Goal: Transaction & Acquisition: Purchase product/service

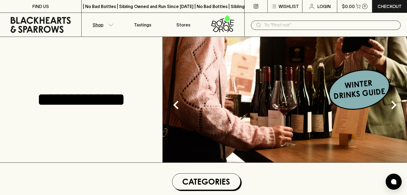
click at [109, 26] on button "Shop" at bounding box center [102, 25] width 41 height 24
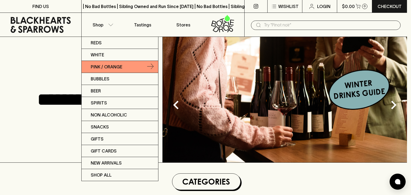
click at [103, 68] on p "Pink / Orange" at bounding box center [107, 67] width 32 height 6
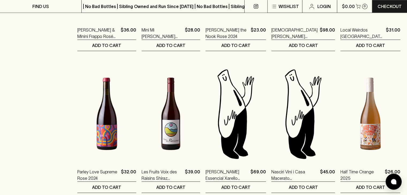
scroll to position [392, 0]
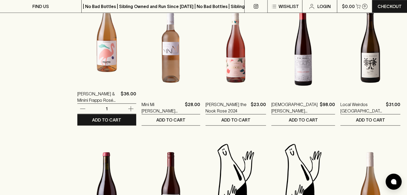
click at [106, 54] on img at bounding box center [106, 36] width 59 height 94
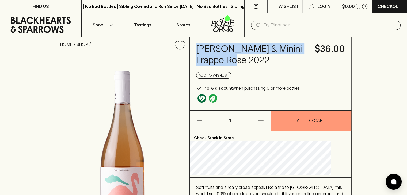
drag, startPoint x: 206, startPoint y: 47, endPoint x: 281, endPoint y: 58, distance: 75.6
click at [281, 58] on h4 "[PERSON_NAME] & Minini Frappo Rosé 2022" at bounding box center [252, 54] width 112 height 22
copy h4 "[PERSON_NAME] & Minini Frappo Rosé 2022"
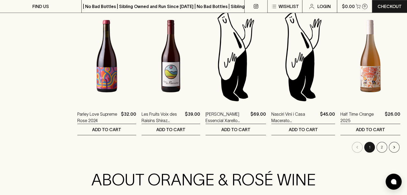
scroll to position [535, 0]
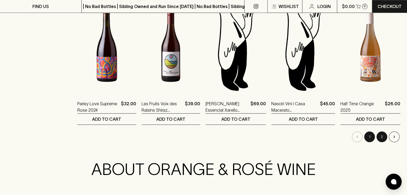
click at [383, 134] on button "2" at bounding box center [381, 137] width 11 height 11
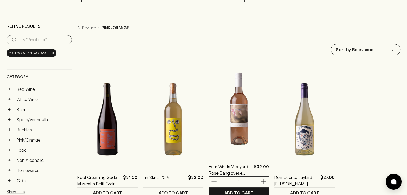
scroll to position [107, 0]
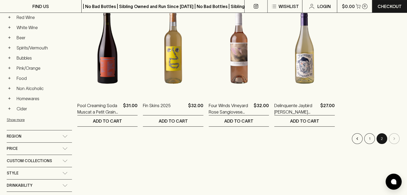
click at [393, 140] on li "pagination navigation" at bounding box center [394, 138] width 12 height 11
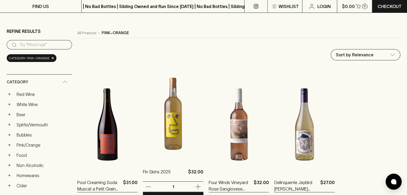
scroll to position [0, 0]
